Goal: Check status

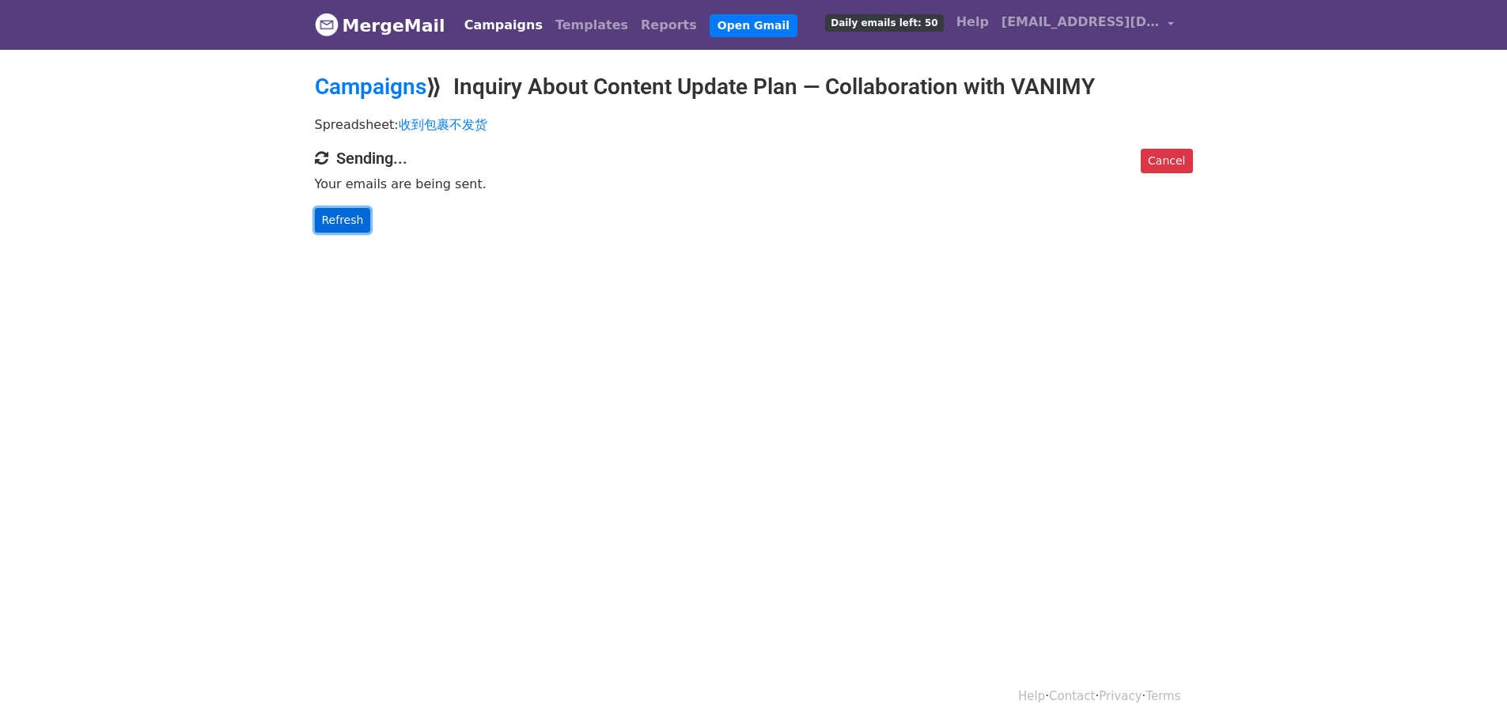
click at [354, 233] on link "Refresh" at bounding box center [343, 220] width 56 height 25
click at [333, 219] on link "Refresh" at bounding box center [343, 220] width 56 height 25
